Goal: Check status

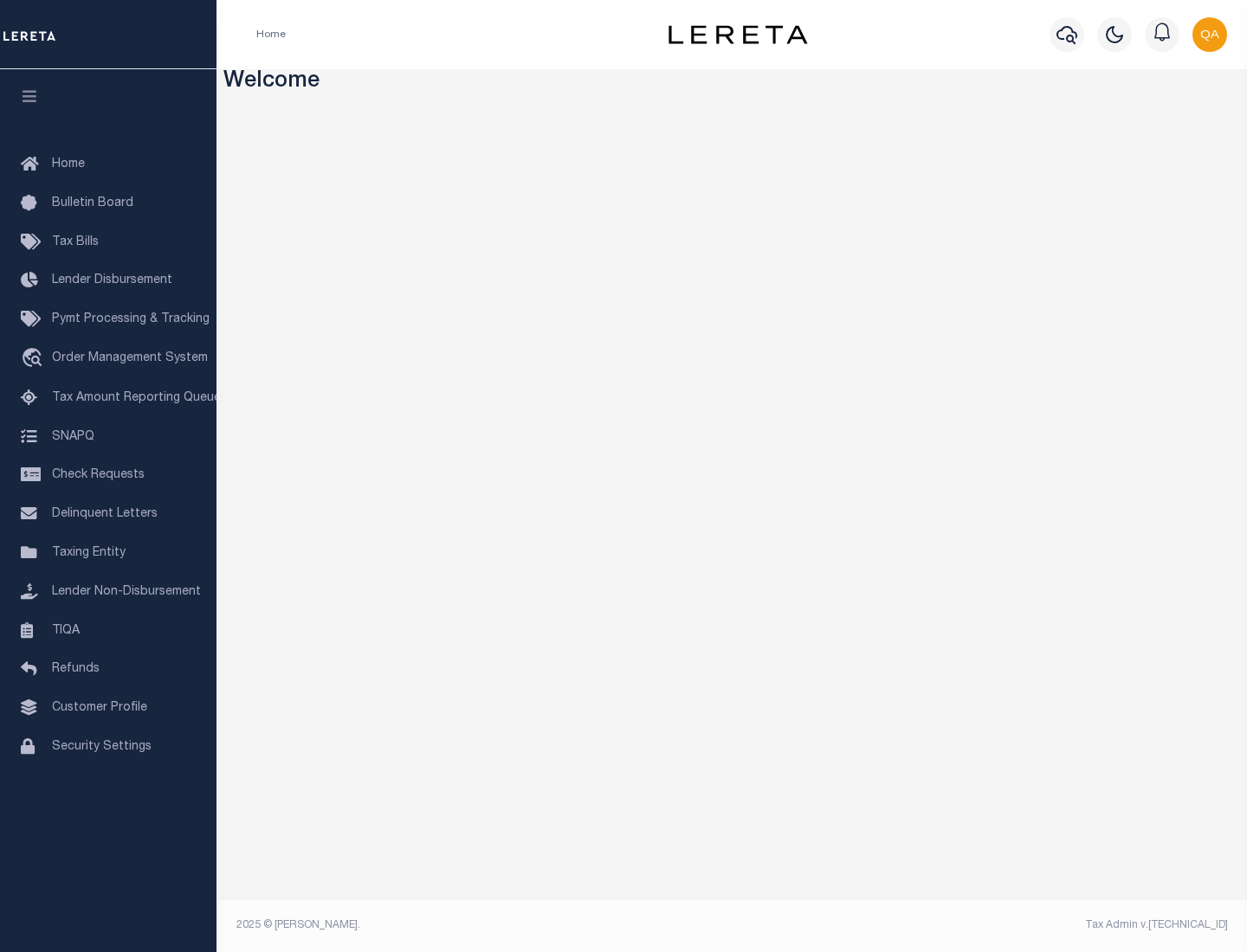
click at [108, 475] on span "Check Requests" at bounding box center [98, 475] width 92 height 12
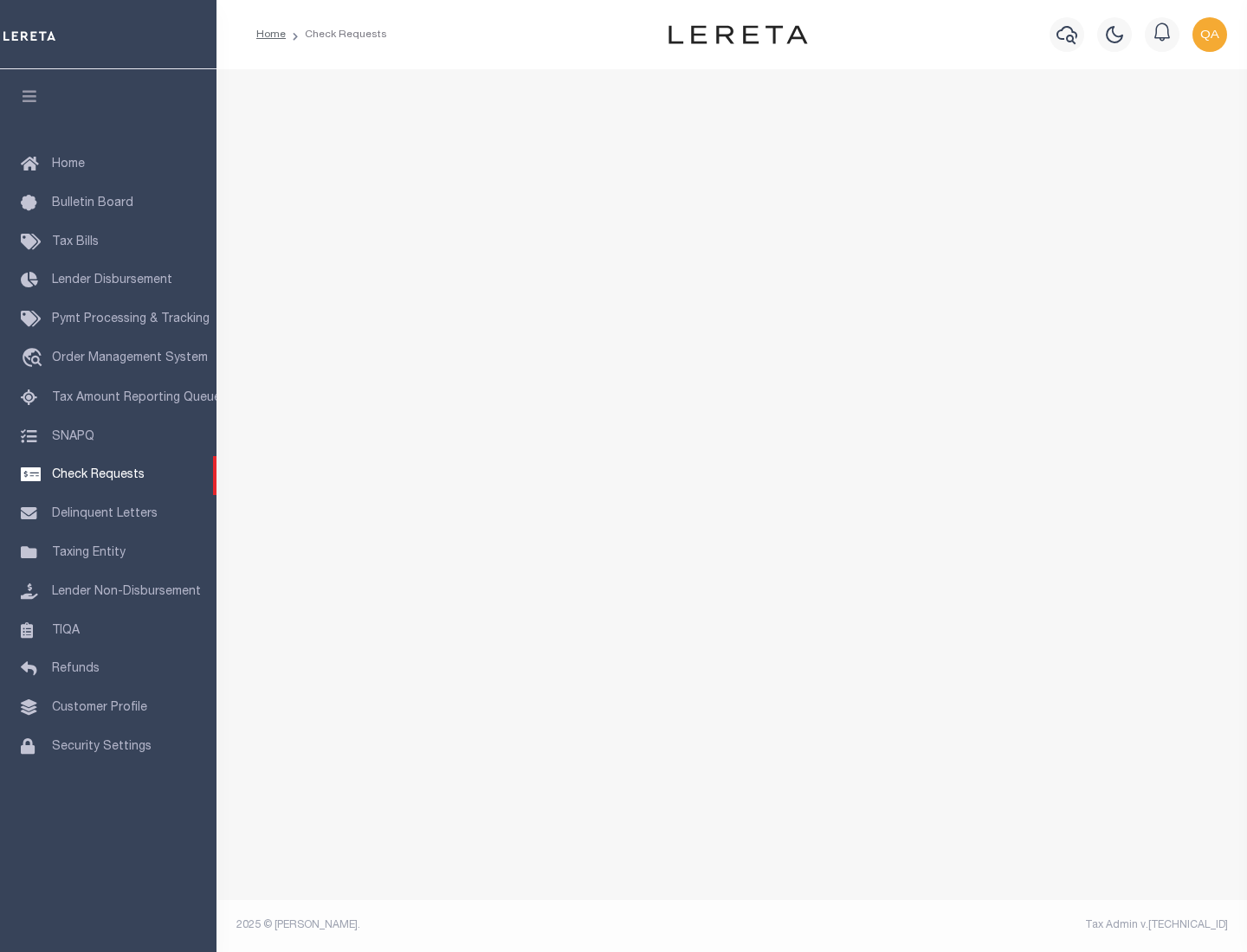
select select "50"
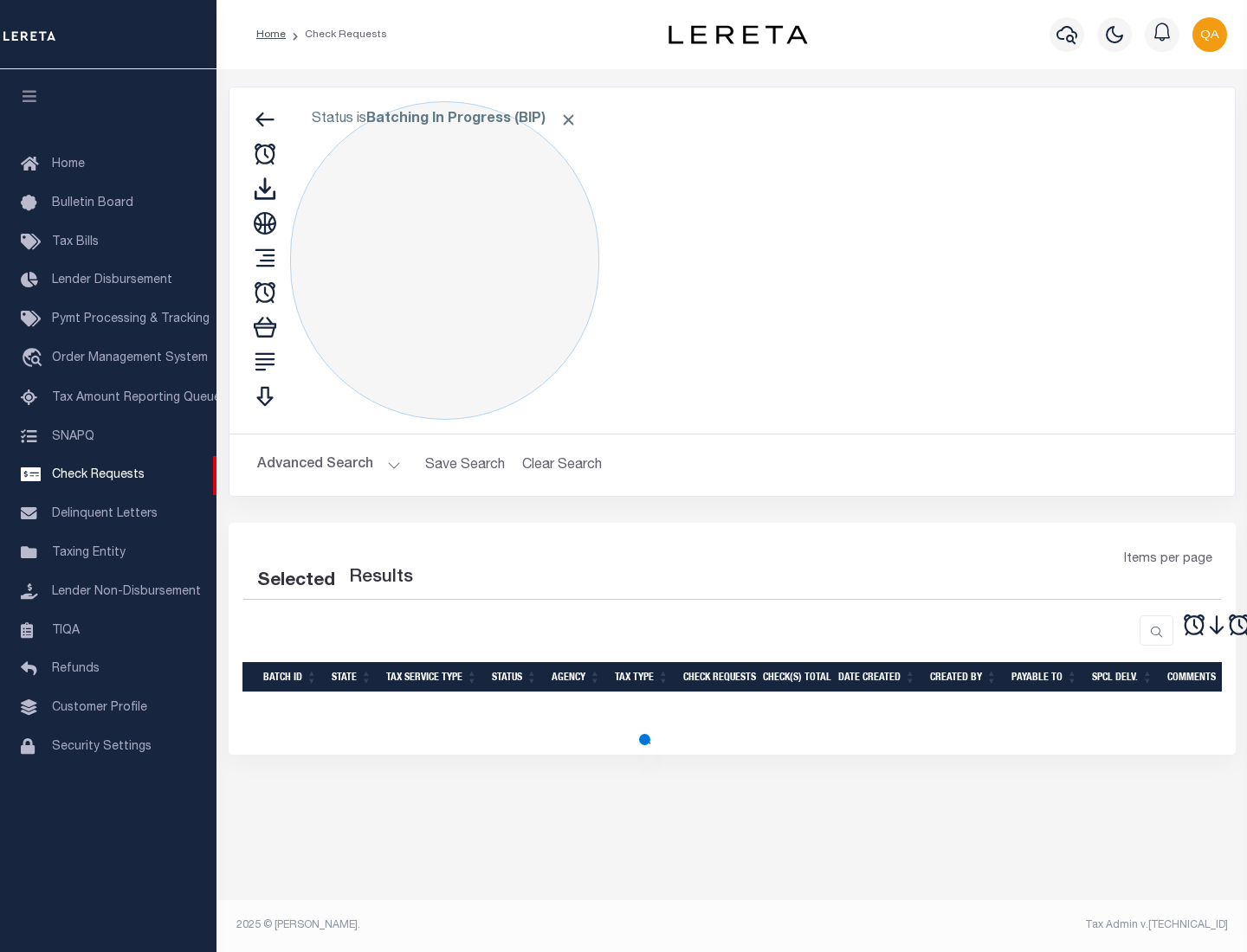
select select "50"
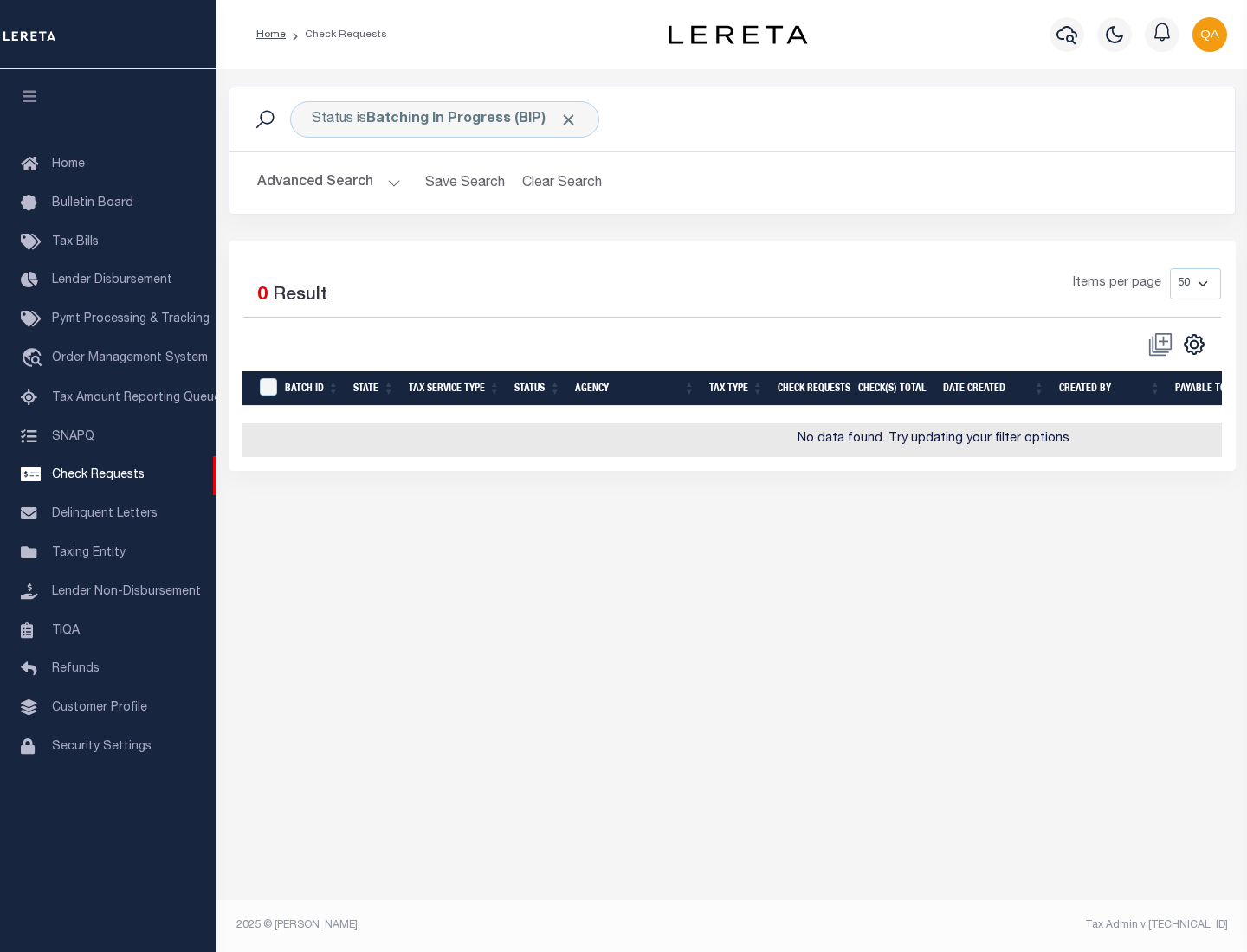
click at [569, 119] on span "Click to Remove" at bounding box center [569, 120] width 19 height 19
